Goal: Communication & Community: Answer question/provide support

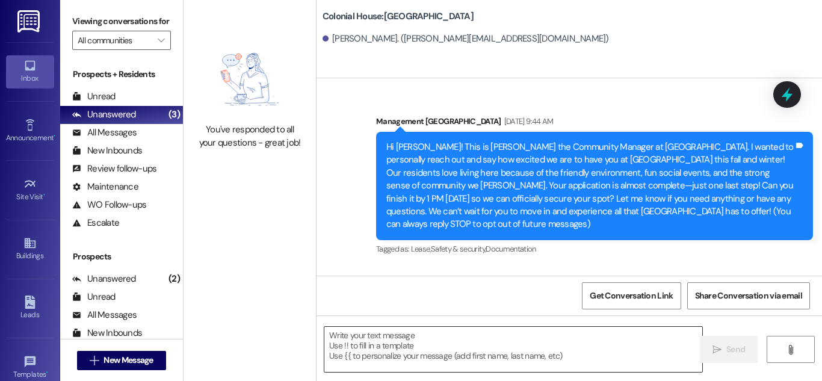
scroll to position [2317, 0]
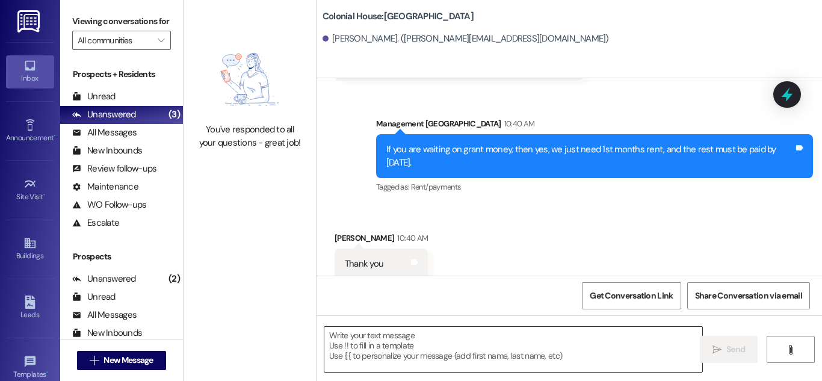
click at [416, 345] on textarea at bounding box center [513, 349] width 378 height 45
click at [148, 356] on span "New Message" at bounding box center [127, 360] width 49 height 13
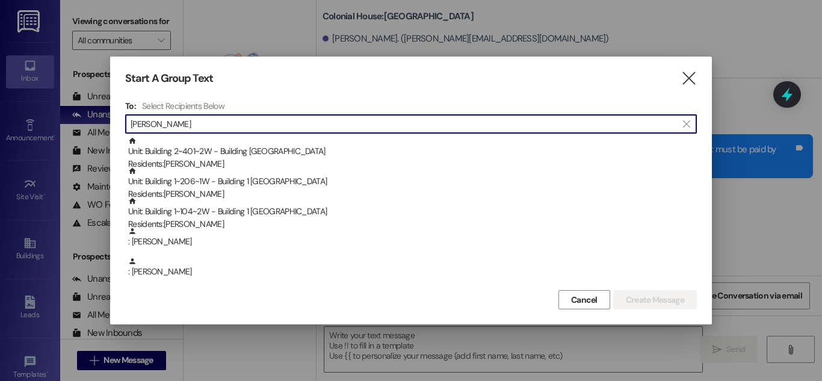
type input "kayla"
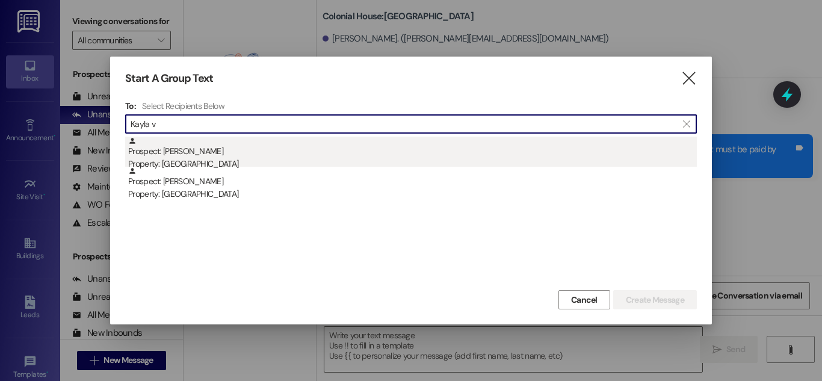
type input "Kayla v"
click at [314, 155] on div "Prospect: [PERSON_NAME] Property: [GEOGRAPHIC_DATA]" at bounding box center [412, 154] width 569 height 34
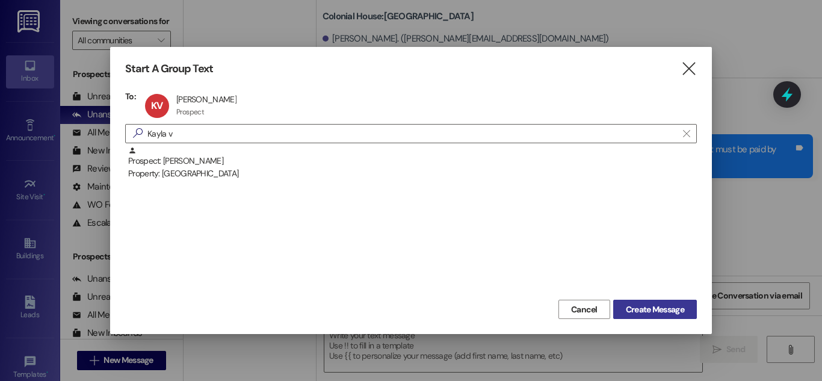
click at [659, 318] on button "Create Message" at bounding box center [655, 309] width 84 height 19
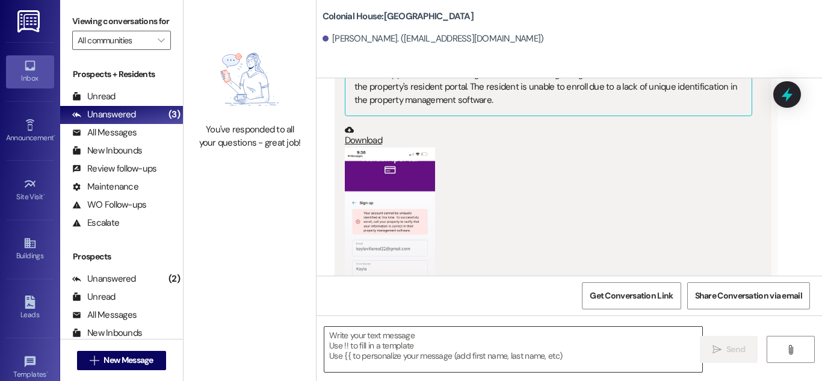
click at [570, 341] on textarea at bounding box center [513, 349] width 378 height 45
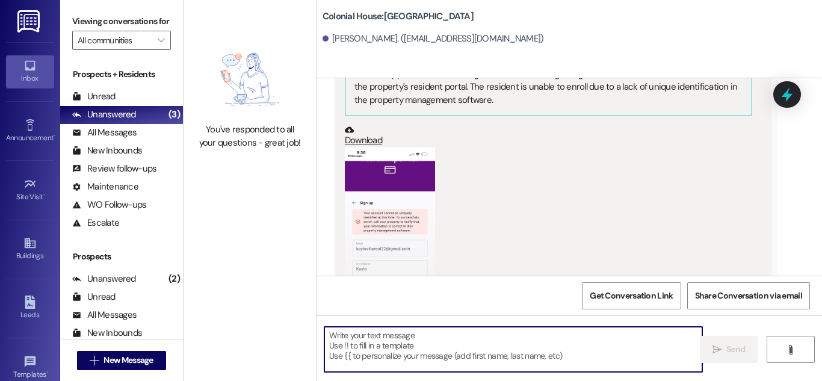
scroll to position [587, 0]
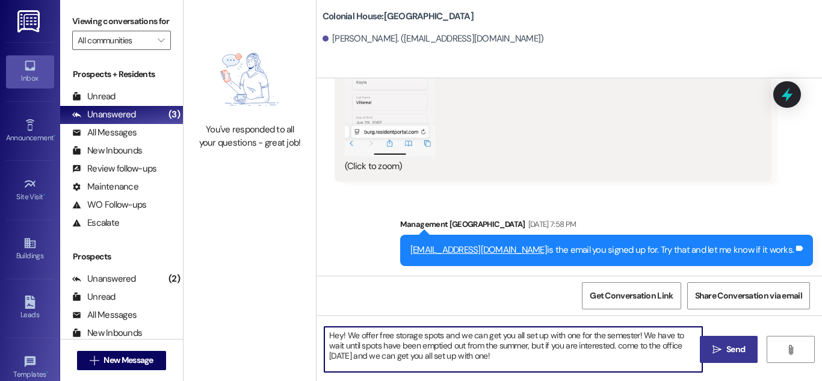
type textarea "Hey! We offer free storage spots and we can get you all set up with one for the…"
drag, startPoint x: 715, startPoint y: 353, endPoint x: 688, endPoint y: 312, distance: 48.7
click at [714, 351] on icon "" at bounding box center [716, 350] width 9 height 10
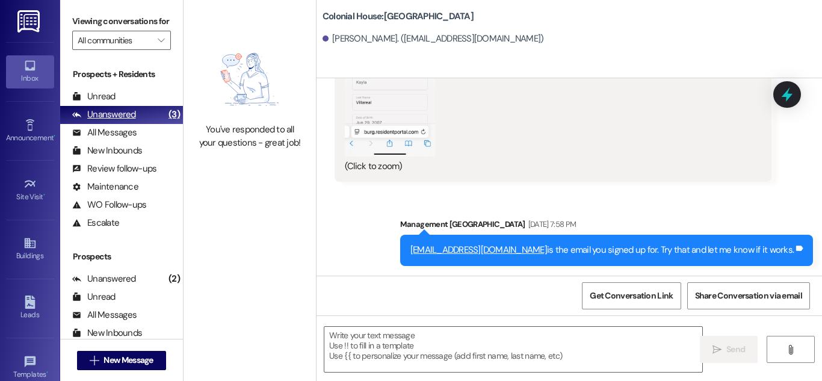
drag, startPoint x: 96, startPoint y: 100, endPoint x: 109, endPoint y: 114, distance: 18.7
click at [97, 100] on div "Unread" at bounding box center [93, 96] width 43 height 13
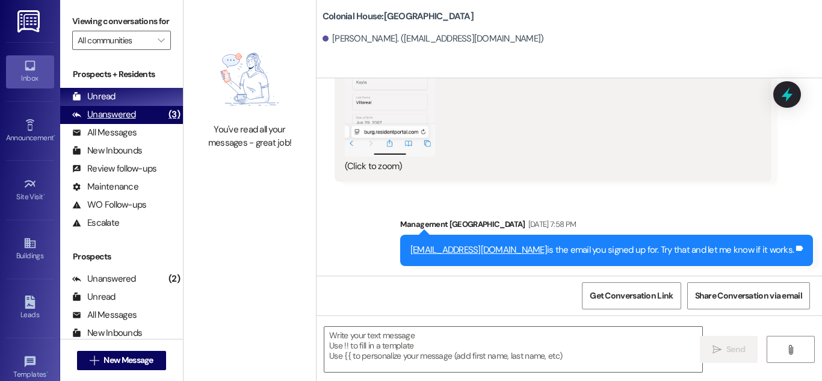
click at [113, 119] on div "Unanswered" at bounding box center [104, 114] width 64 height 13
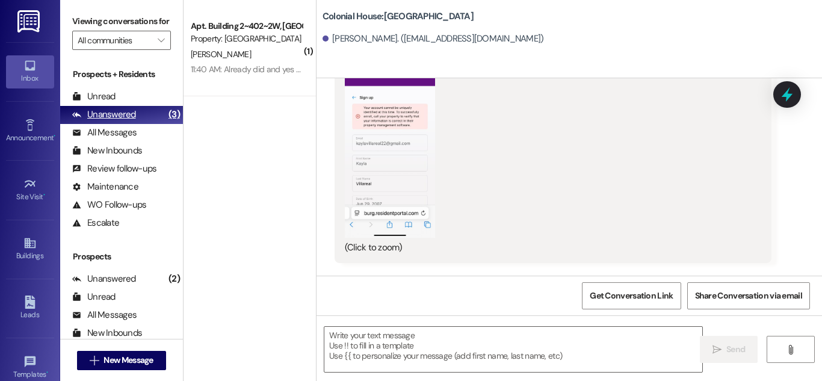
scroll to position [502, 0]
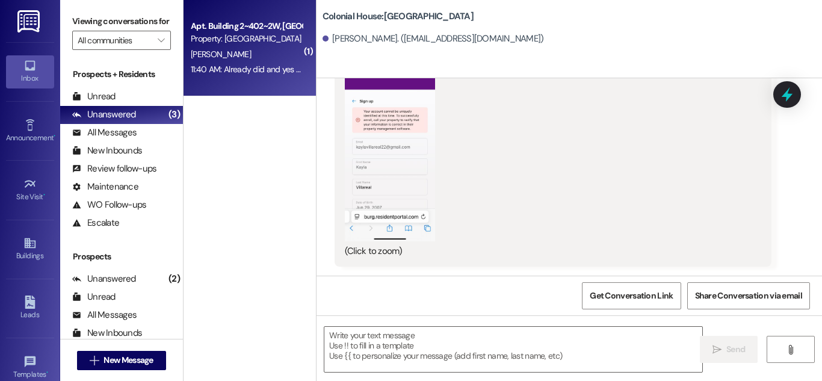
click at [291, 58] on div "[PERSON_NAME]" at bounding box center [247, 54] width 114 height 15
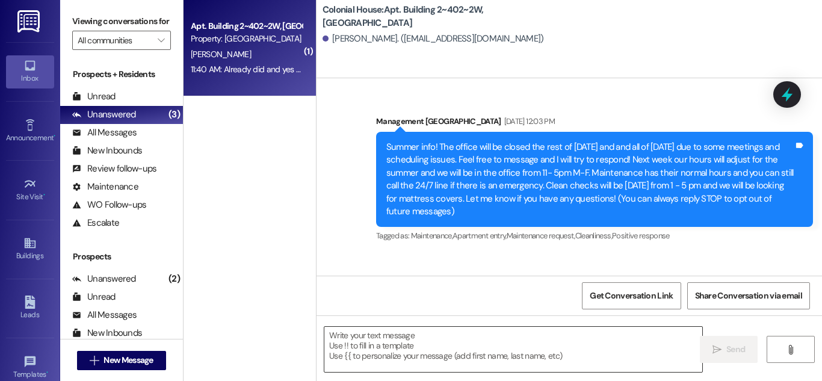
scroll to position [36421, 0]
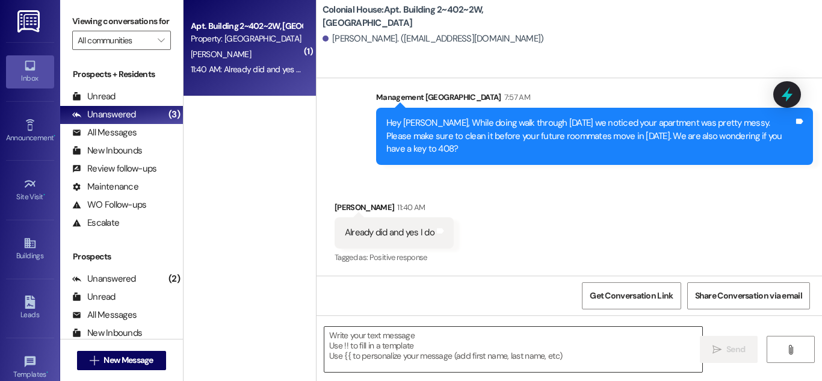
click at [543, 334] on textarea at bounding box center [513, 349] width 378 height 45
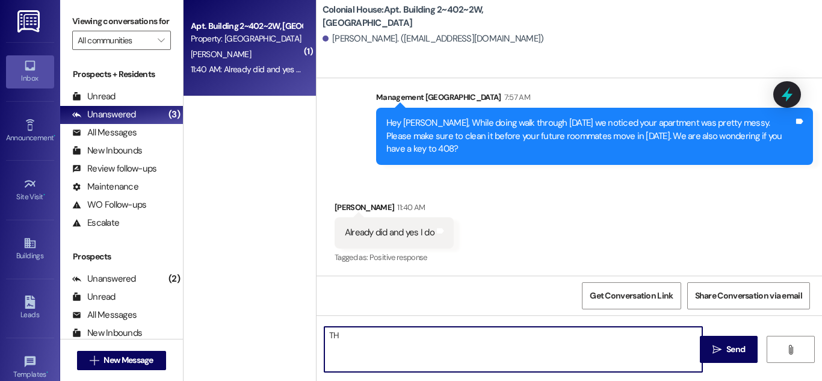
type textarea "T"
type textarea "Thanks [PERSON_NAME]!"
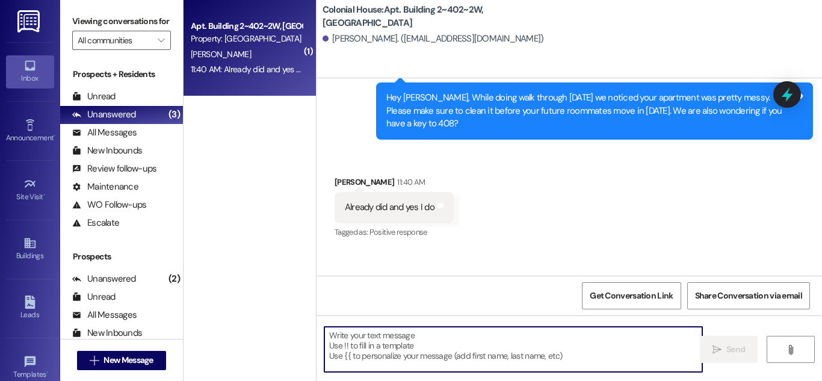
scroll to position [36505, 0]
